Goal: Information Seeking & Learning: Understand process/instructions

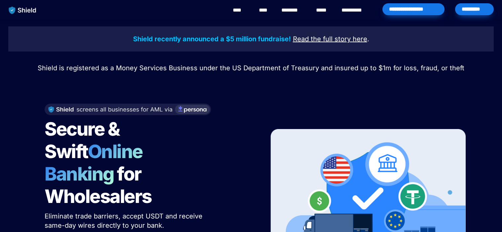
click at [361, 10] on link "**********" at bounding box center [356, 10] width 30 height 8
click at [323, 11] on link "****" at bounding box center [323, 10] width 15 height 8
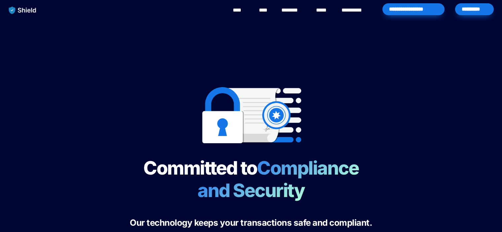
click at [454, 128] on div "Committed to Compliance and Security Our technology keeps your transactions saf…" at bounding box center [251, 145] width 502 height 251
click at [453, 128] on div "Committed to Compliance and Security Our technology keeps your transactions saf…" at bounding box center [251, 145] width 502 height 251
click at [283, 158] on span "Compliance and Security" at bounding box center [281, 179] width 168 height 45
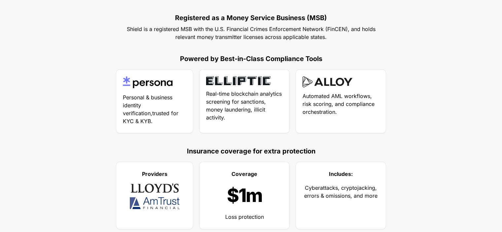
scroll to position [344, 0]
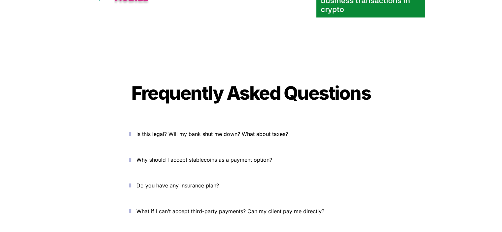
scroll to position [2223, 0]
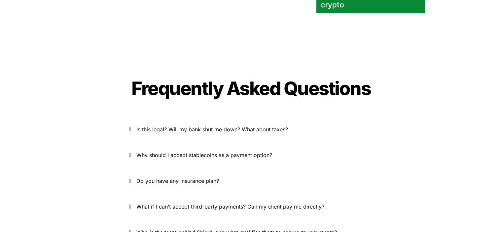
click at [131, 125] on icon "button" at bounding box center [130, 129] width 2 height 8
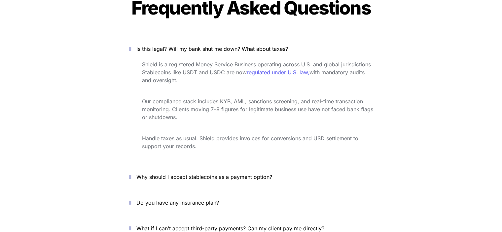
scroll to position [2307, 0]
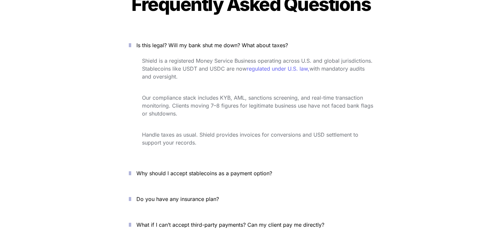
click at [131, 169] on icon "button" at bounding box center [130, 173] width 2 height 8
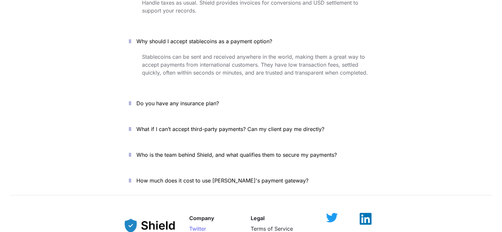
scroll to position [2435, 0]
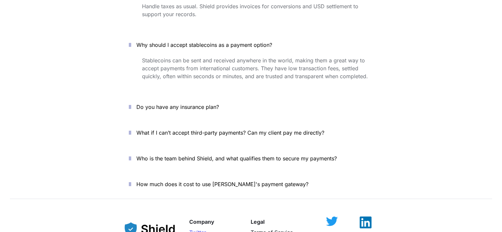
click at [131, 103] on icon "button" at bounding box center [130, 107] width 2 height 8
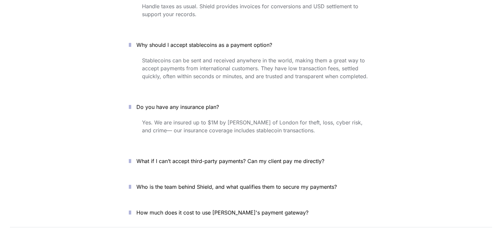
click at [131, 157] on icon "button" at bounding box center [130, 161] width 2 height 8
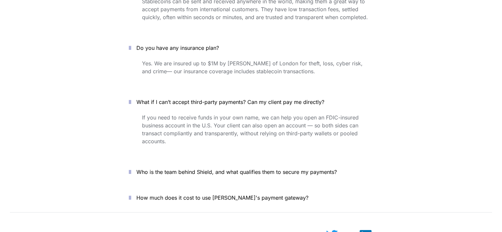
scroll to position [2498, 0]
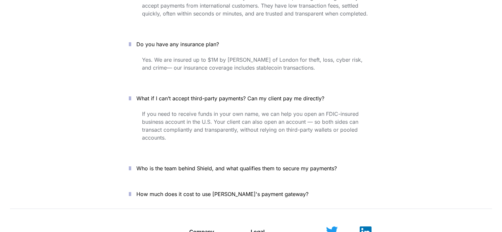
click at [131, 164] on icon "button" at bounding box center [130, 168] width 2 height 8
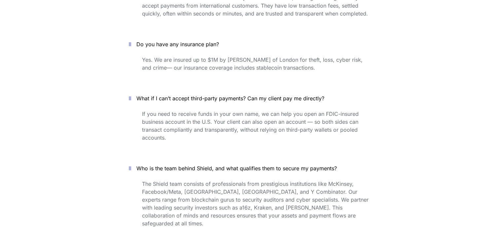
scroll to position [2584, 0]
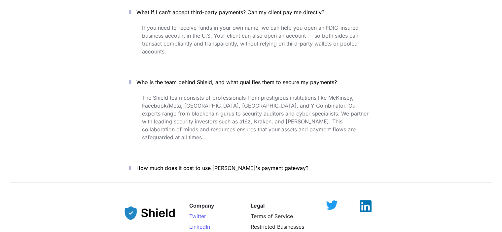
click at [131, 164] on icon "button" at bounding box center [130, 168] width 2 height 8
click at [0, 0] on icon "button" at bounding box center [0, 0] width 0 height 0
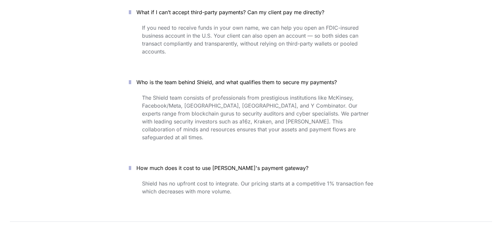
click at [131, 164] on icon "button" at bounding box center [130, 168] width 2 height 8
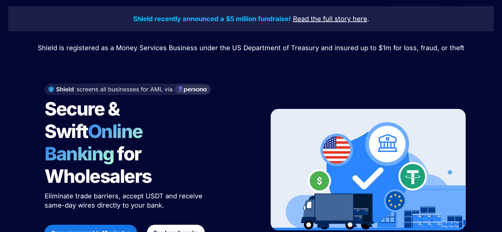
scroll to position [17, 0]
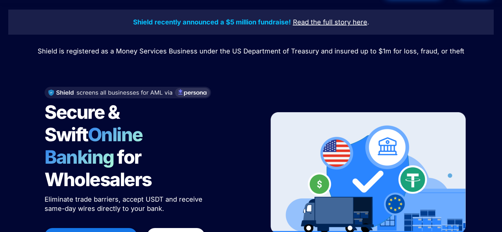
click at [174, 232] on strong "See how it works" at bounding box center [175, 236] width 45 height 7
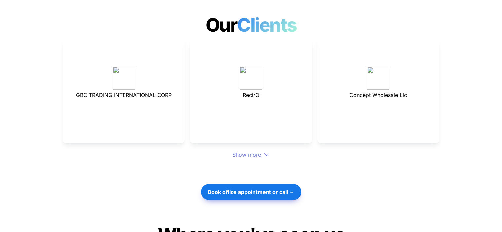
scroll to position [1825, 0]
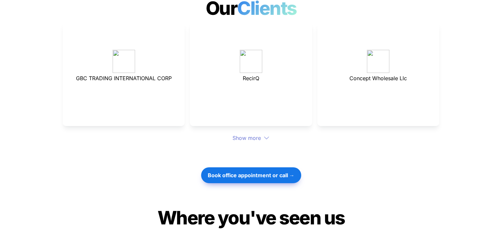
click at [257, 134] on div "Show more" at bounding box center [251, 138] width 376 height 8
click at [268, 135] on icon at bounding box center [266, 138] width 6 height 6
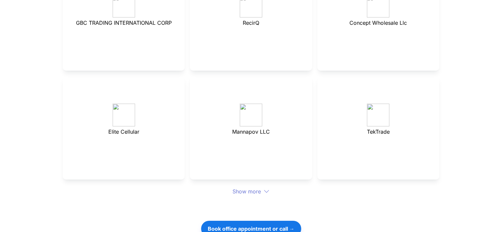
scroll to position [1968, 0]
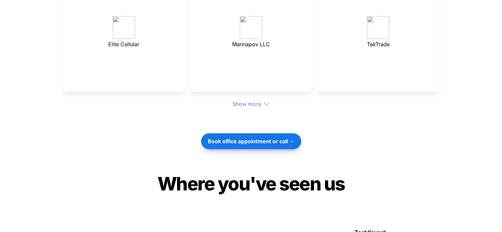
click at [259, 100] on div "Show more" at bounding box center [251, 104] width 376 height 8
click at [263, 100] on div "Show more" at bounding box center [251, 104] width 376 height 8
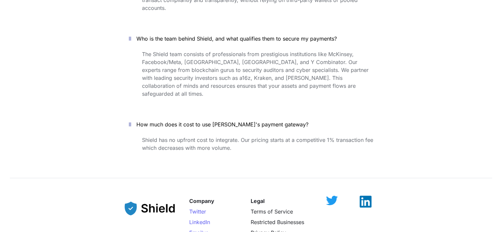
scroll to position [2863, 0]
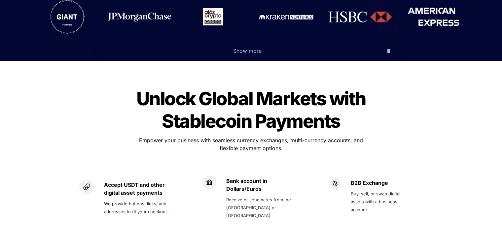
drag, startPoint x: 504, startPoint y: 218, endPoint x: 488, endPoint y: 29, distance: 189.7
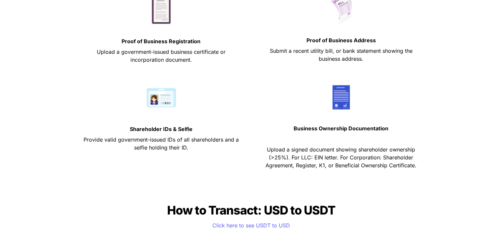
scroll to position [397, 0]
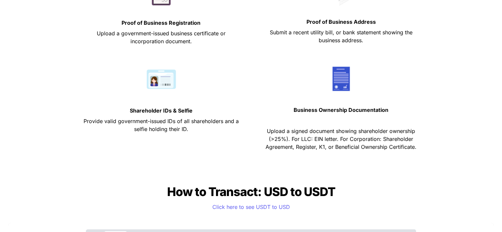
drag, startPoint x: 486, startPoint y: 110, endPoint x: 458, endPoint y: 114, distance: 28.7
click at [458, 114] on div "KYB Requirements KYB Requirements This process ensures compliance and eliminate…" at bounding box center [250, 28] width 485 height 268
click at [239, 208] on span "Click here to see USDT to USD" at bounding box center [251, 207] width 78 height 7
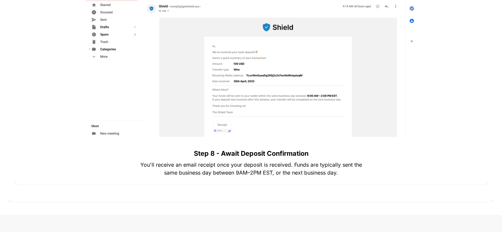
scroll to position [1881, 0]
